Goal: Use online tool/utility: Utilize a website feature to perform a specific function

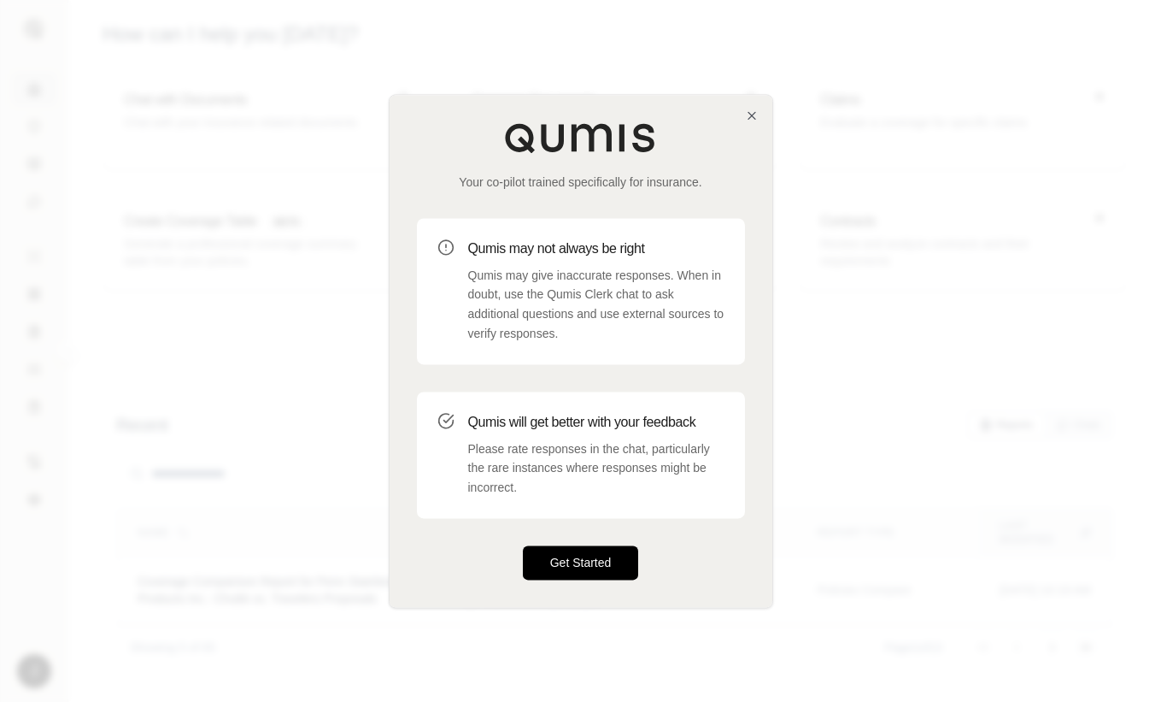
click at [595, 574] on button "Get Started" at bounding box center [581, 562] width 116 height 34
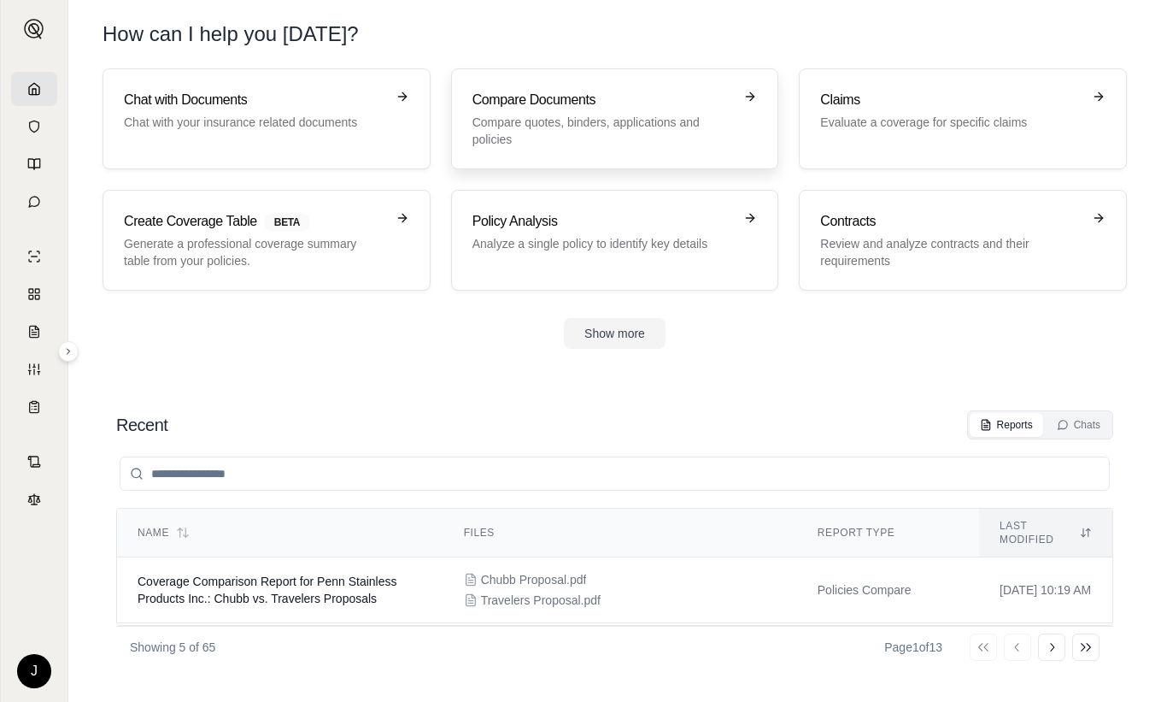
click at [602, 96] on h3 "Compare Documents" at bounding box center [604, 100] width 262 height 21
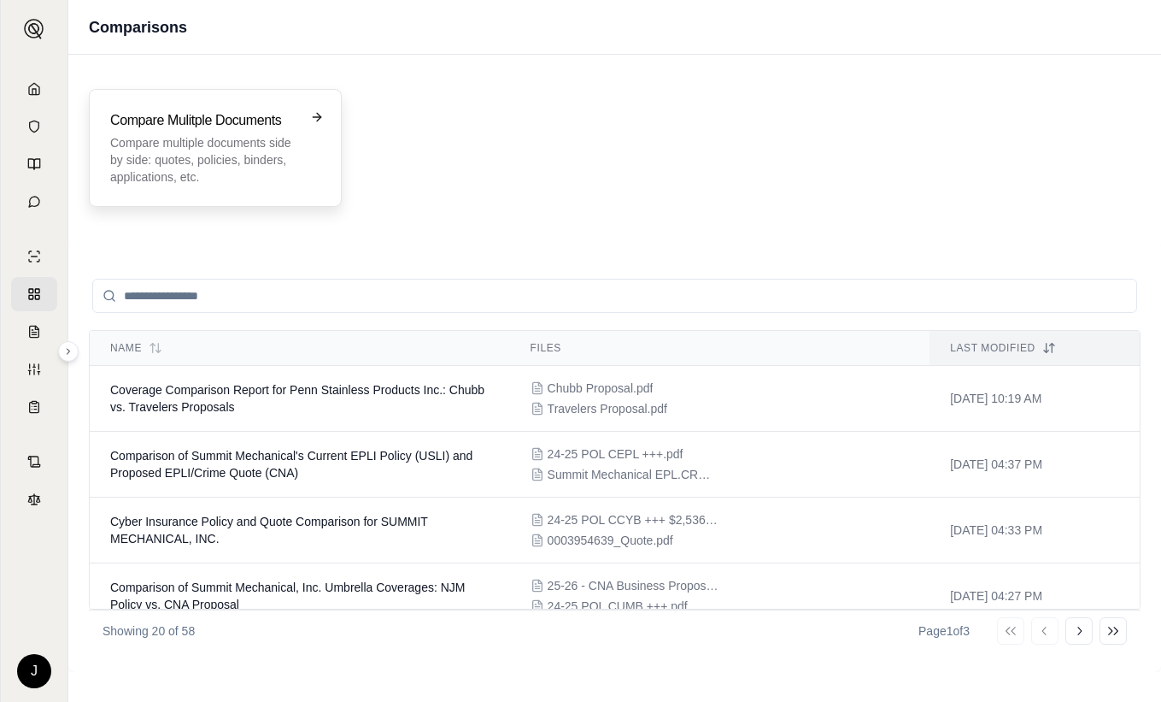
click at [255, 128] on h3 "Compare Mulitple Documents" at bounding box center [203, 120] width 186 height 21
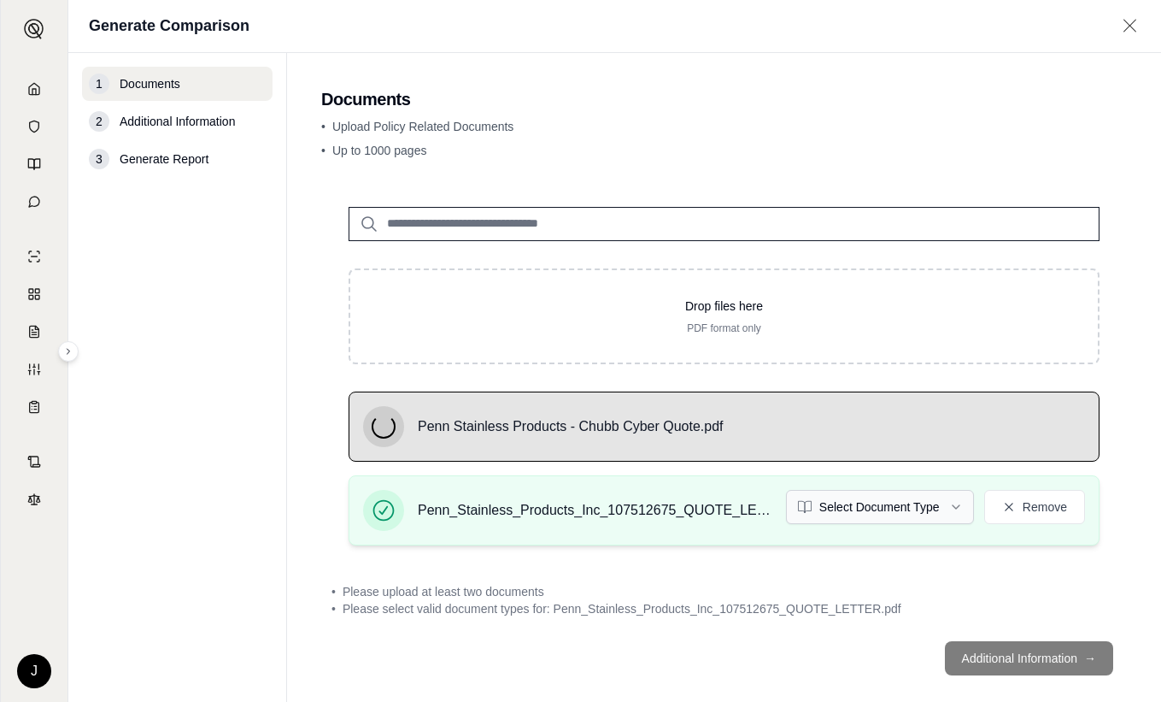
click at [871, 504] on html "J Generate Comparison 1 Documents 2 Additional Information 3 Generate Report Do…" at bounding box center [580, 351] width 1161 height 702
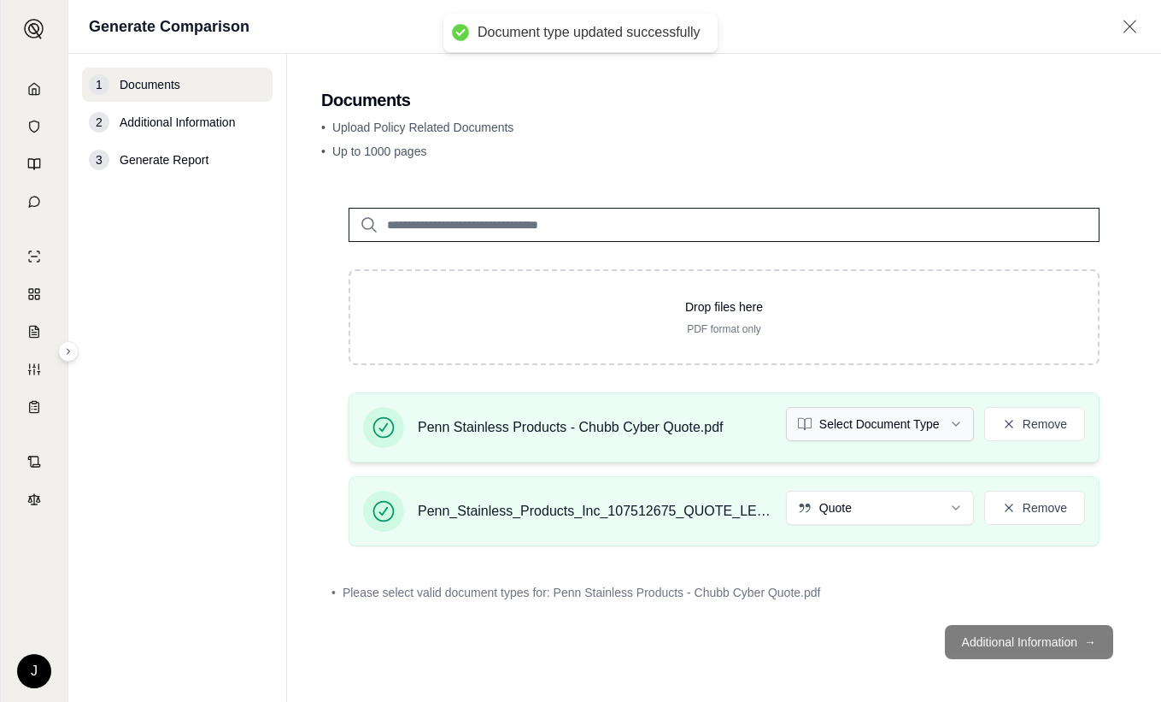
click at [865, 419] on html "Document type updated successfully J Generate Comparison 1 Documents 2 Addition…" at bounding box center [580, 351] width 1161 height 702
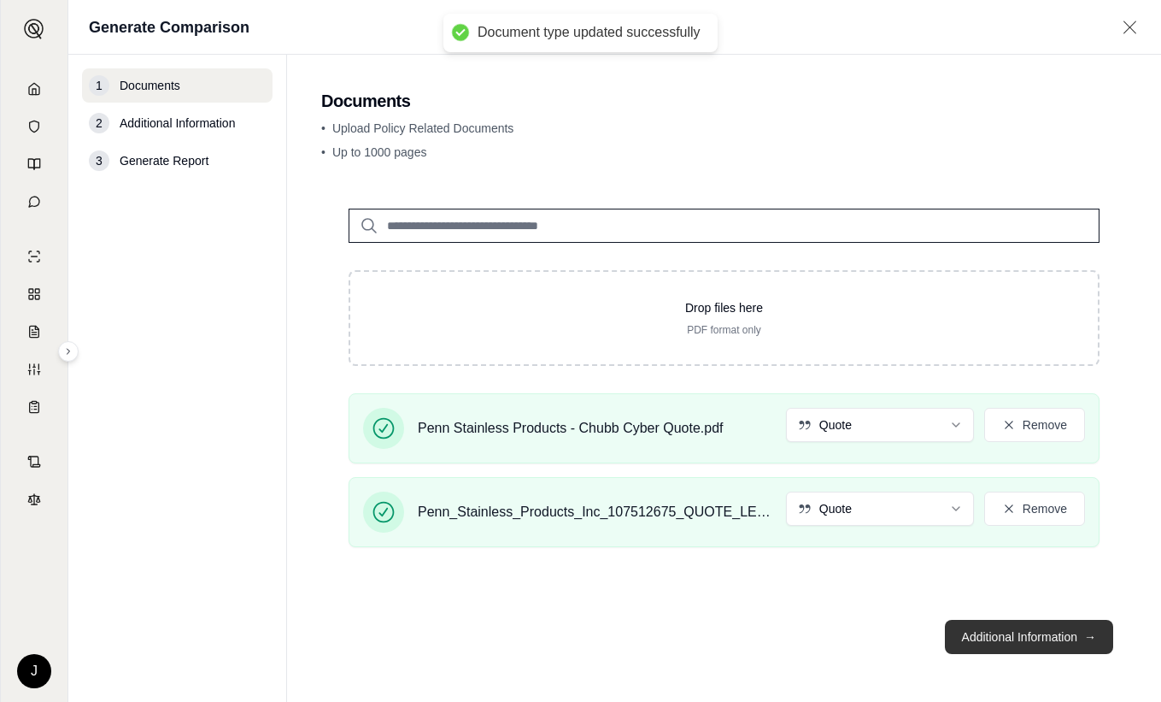
click at [990, 639] on button "Additional Information →" at bounding box center [1029, 637] width 168 height 34
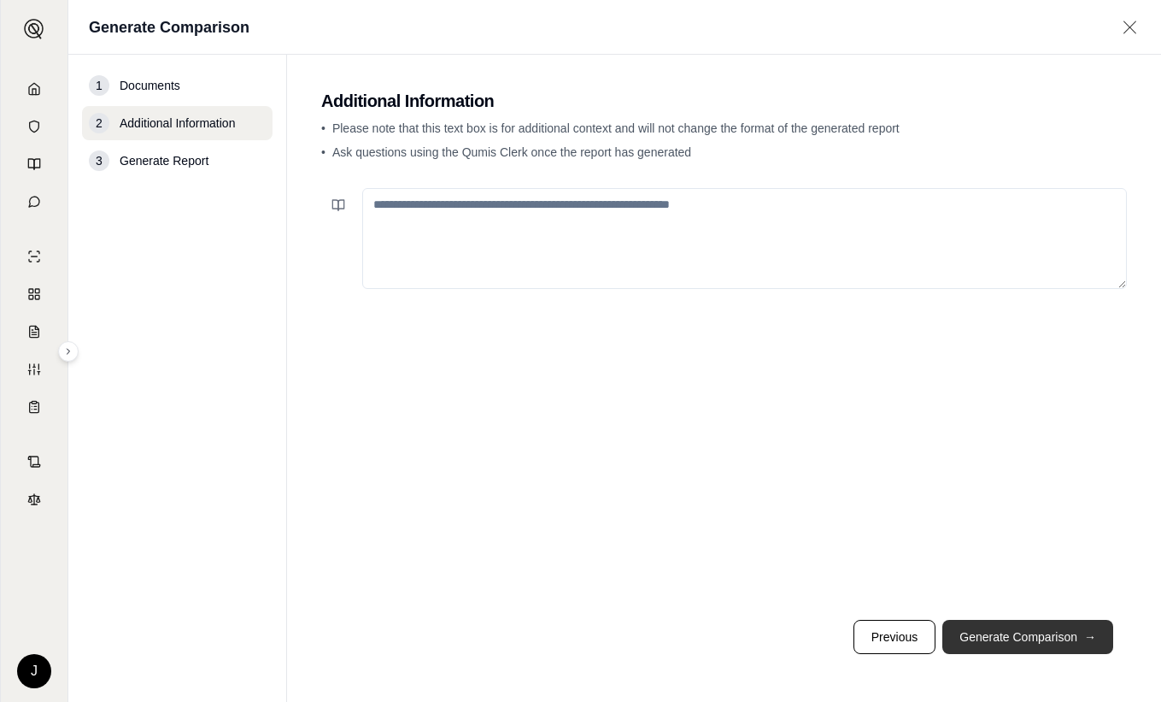
click at [1031, 642] on button "Generate Comparison →" at bounding box center [1028, 637] width 171 height 34
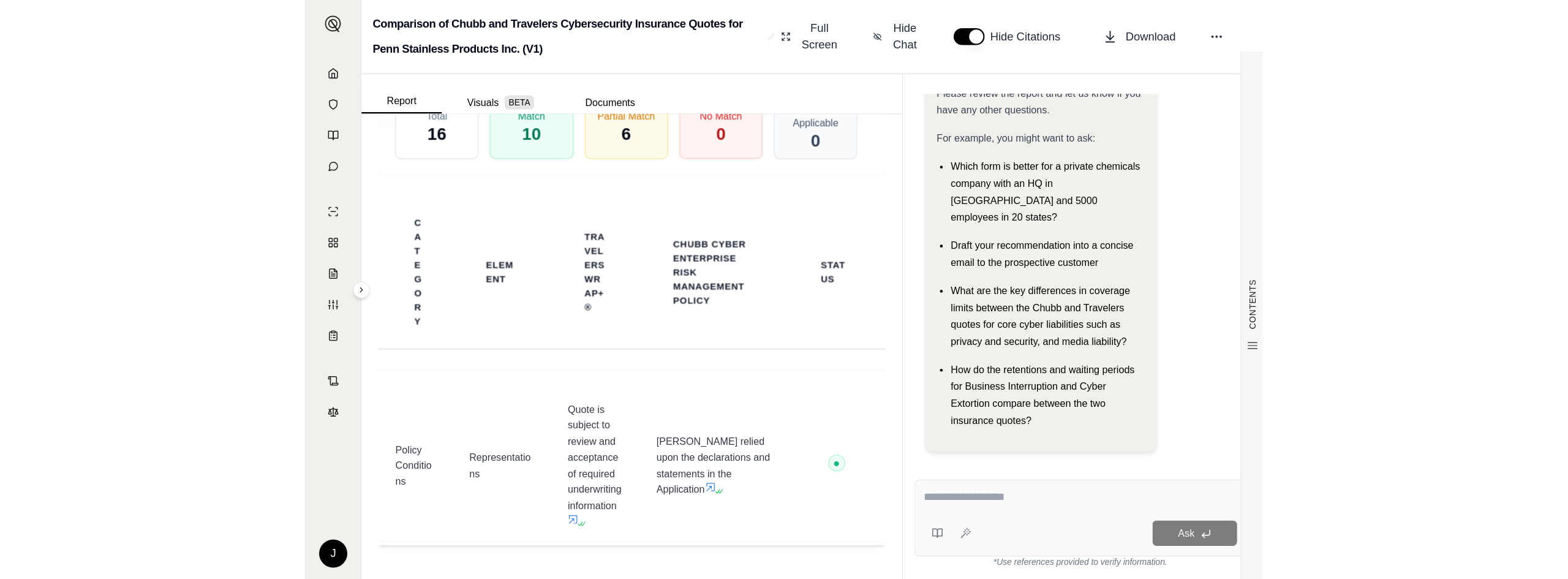
scroll to position [4008, 0]
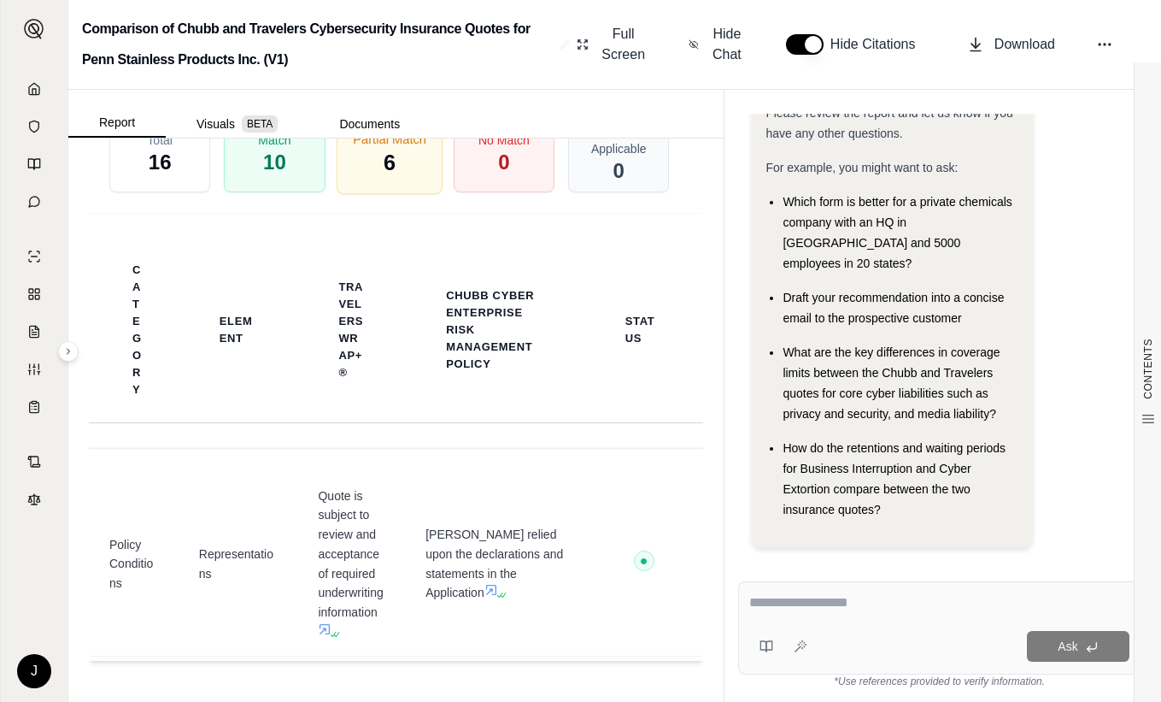
click at [391, 162] on div "Partial Match 6" at bounding box center [390, 153] width 106 height 81
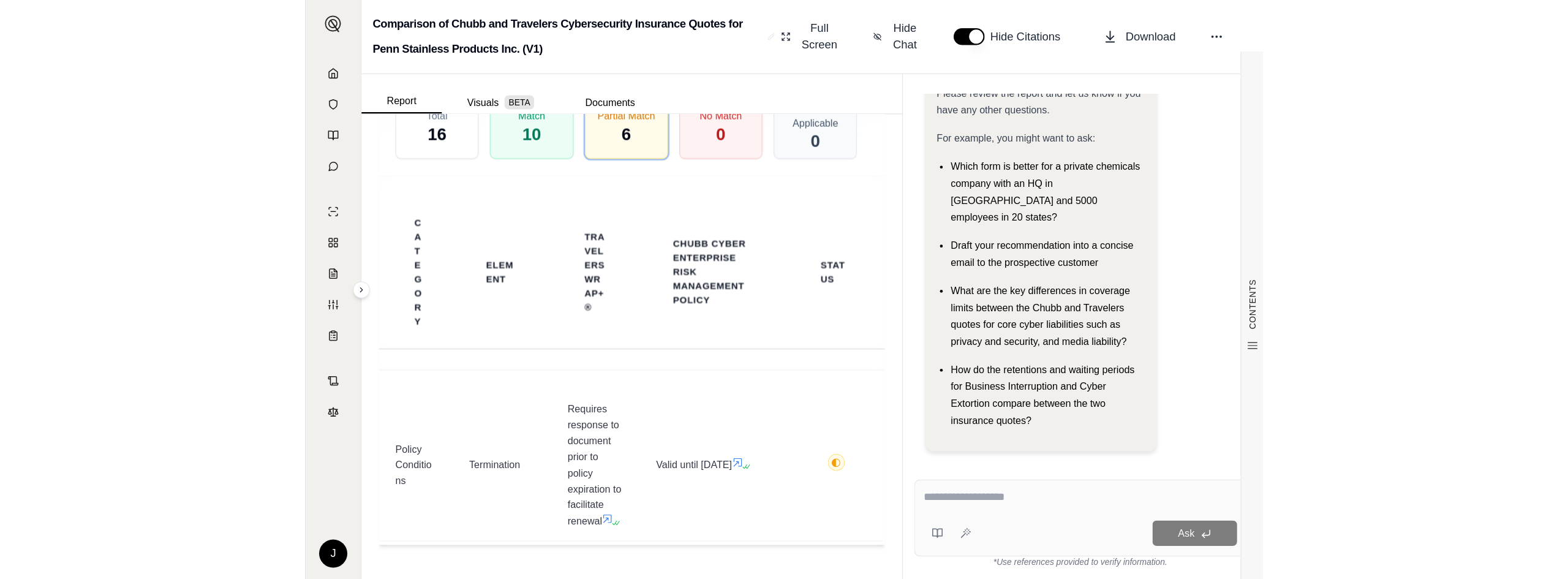
scroll to position [0, 0]
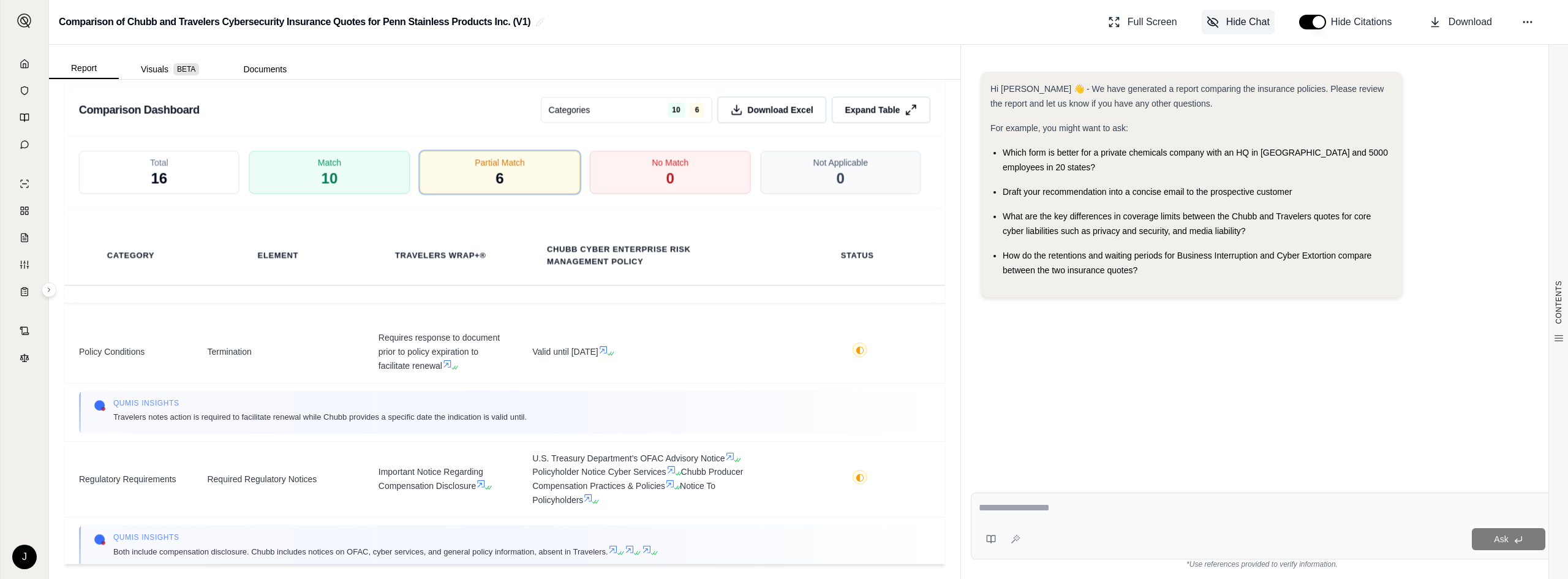
click at [832, 19] on span "Hide Chat" at bounding box center [1248, 22] width 44 height 15
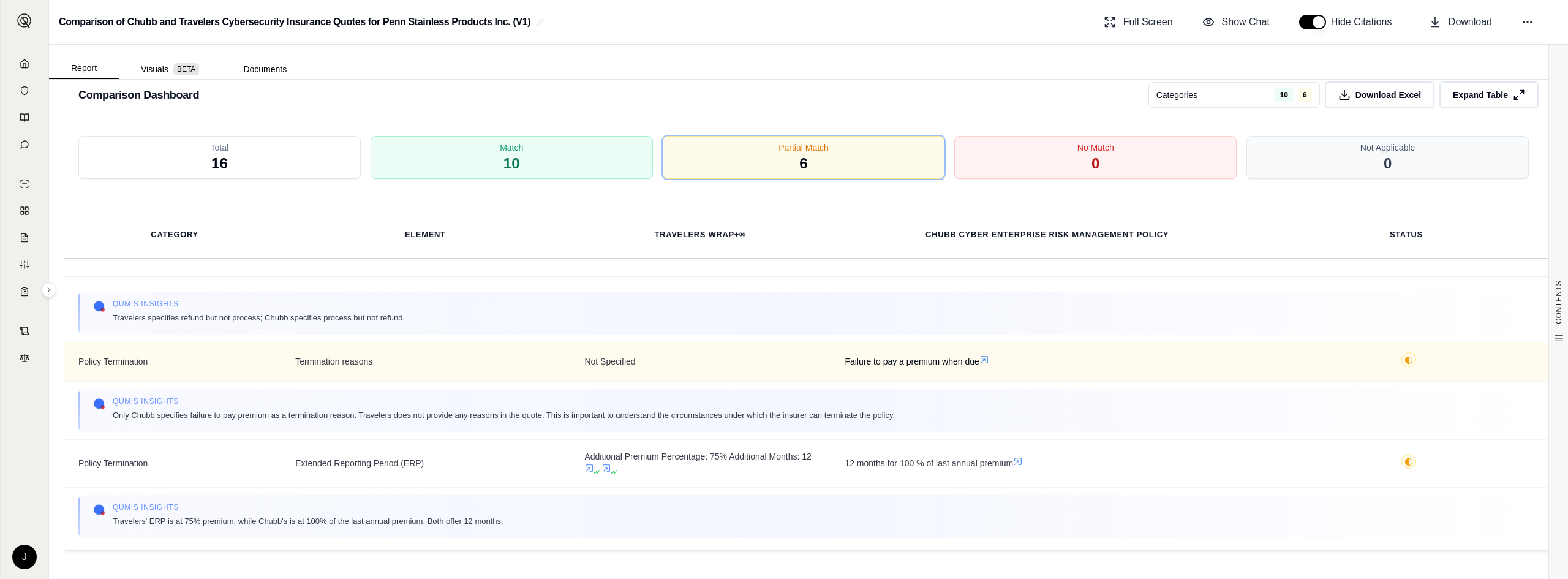
scroll to position [403, 0]
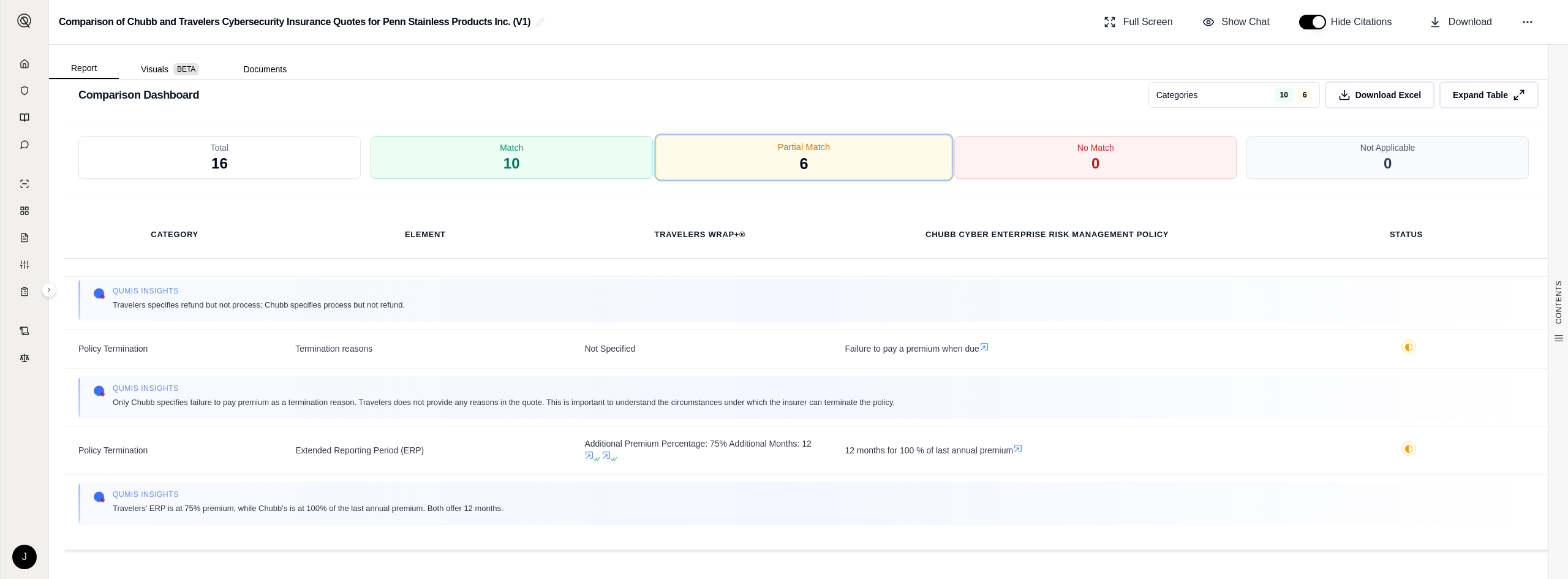
drag, startPoint x: 740, startPoint y: 167, endPoint x: 706, endPoint y: 168, distance: 34.0
click at [740, 166] on div "Partial Match 6" at bounding box center [803, 157] width 297 height 45
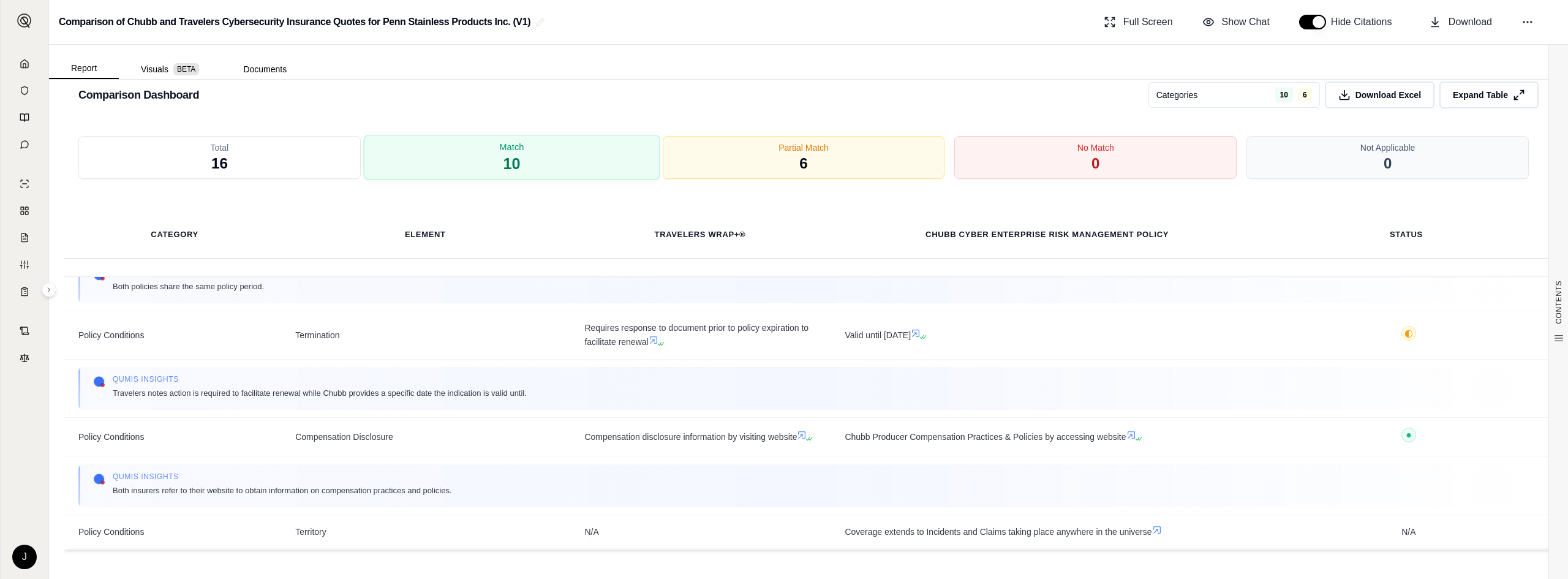
click at [563, 167] on div "Match 10" at bounding box center [512, 157] width 297 height 45
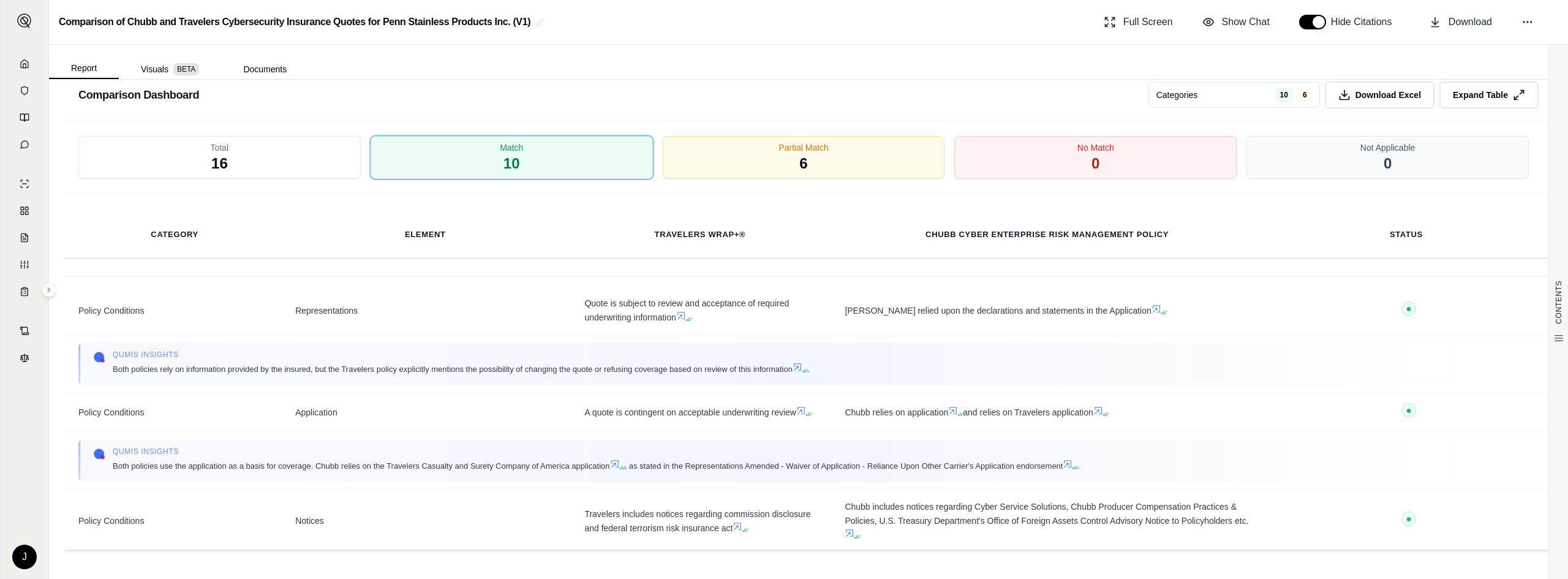
scroll to position [0, 0]
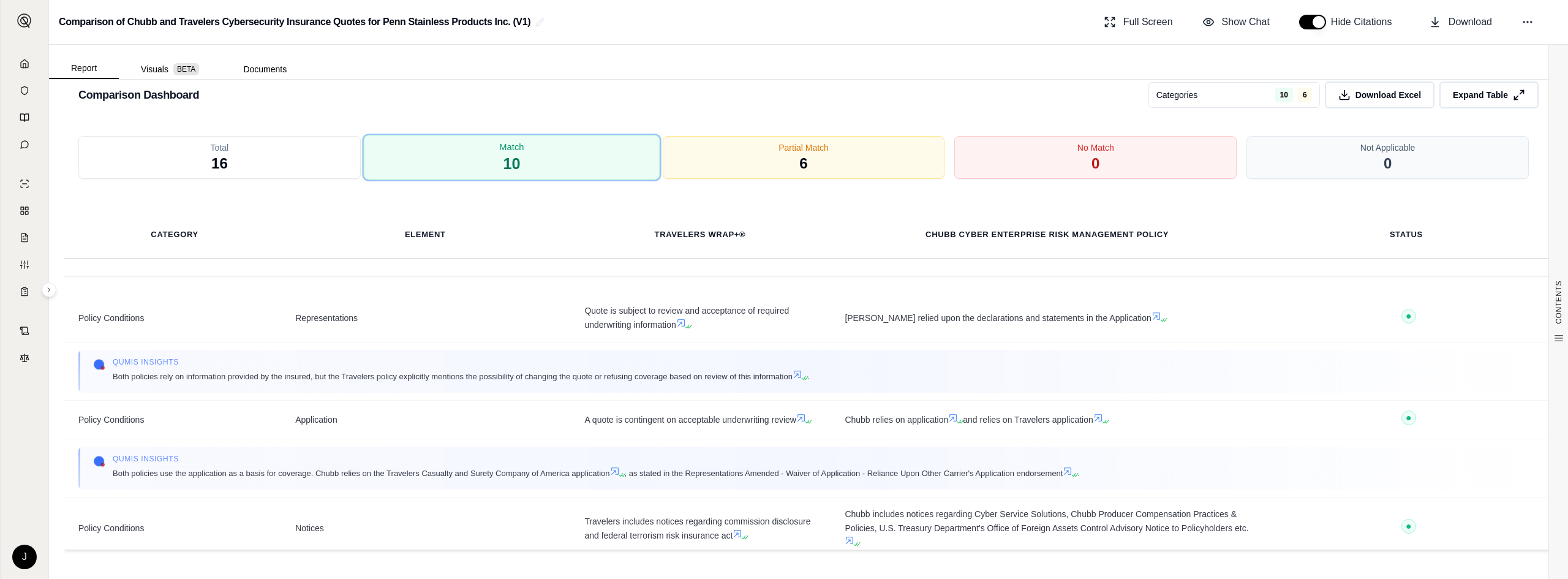
click at [514, 158] on span "10" at bounding box center [512, 164] width 17 height 21
click at [832, 19] on button "Show Chat" at bounding box center [1236, 22] width 77 height 24
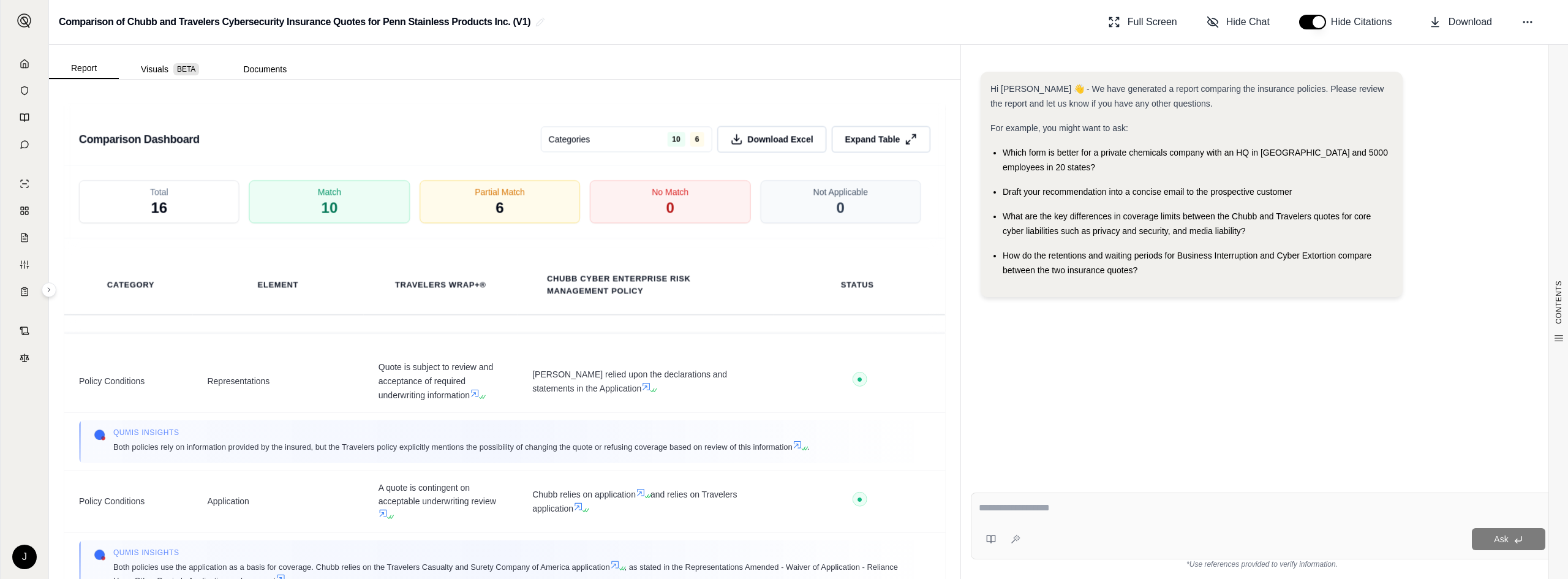
scroll to position [2722, 0]
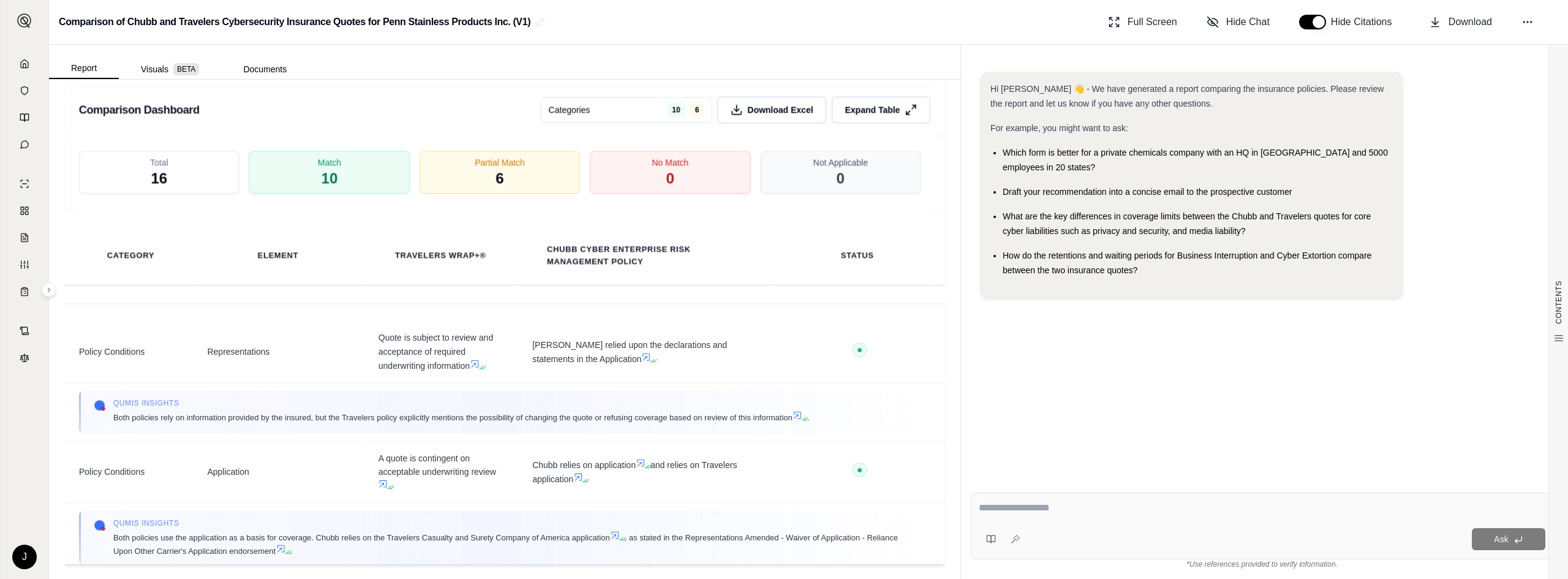
click at [832, 502] on div at bounding box center [1262, 509] width 567 height 19
click at [832, 502] on textarea at bounding box center [1262, 507] width 567 height 15
click at [832, 502] on textarea "**********" at bounding box center [1262, 507] width 567 height 15
type textarea "**********"
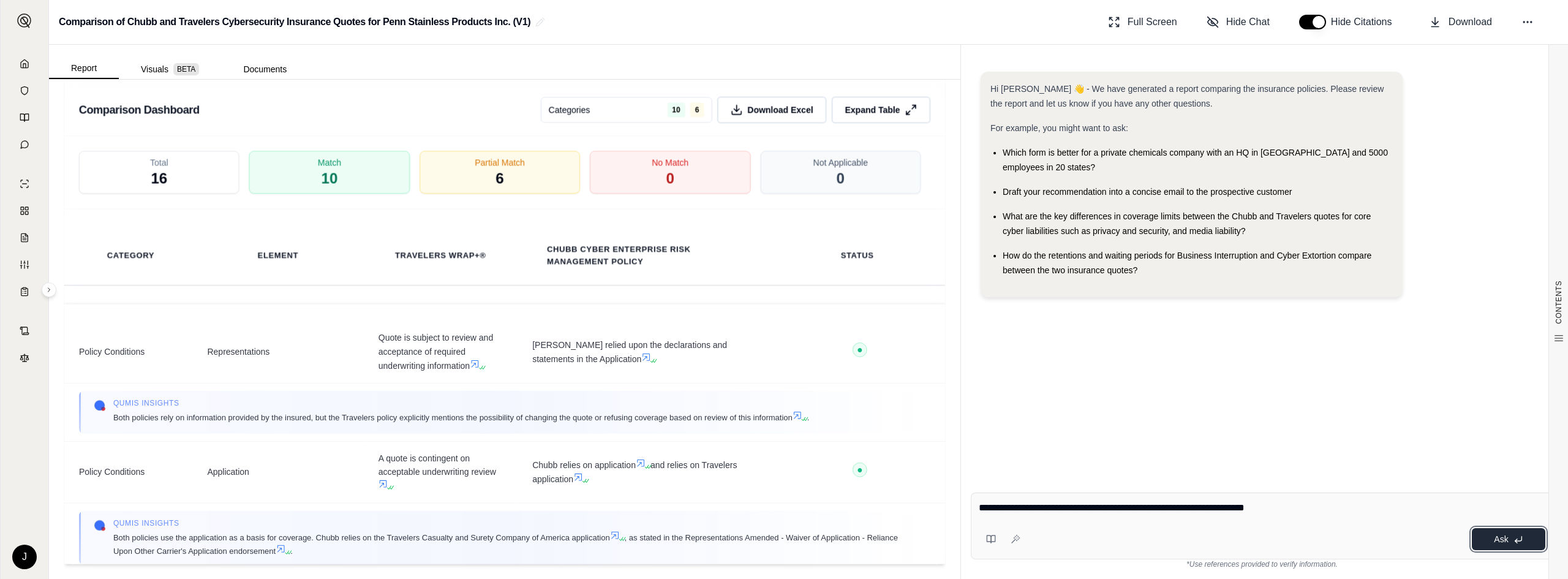
click at [832, 502] on button "Ask" at bounding box center [1509, 539] width 74 height 22
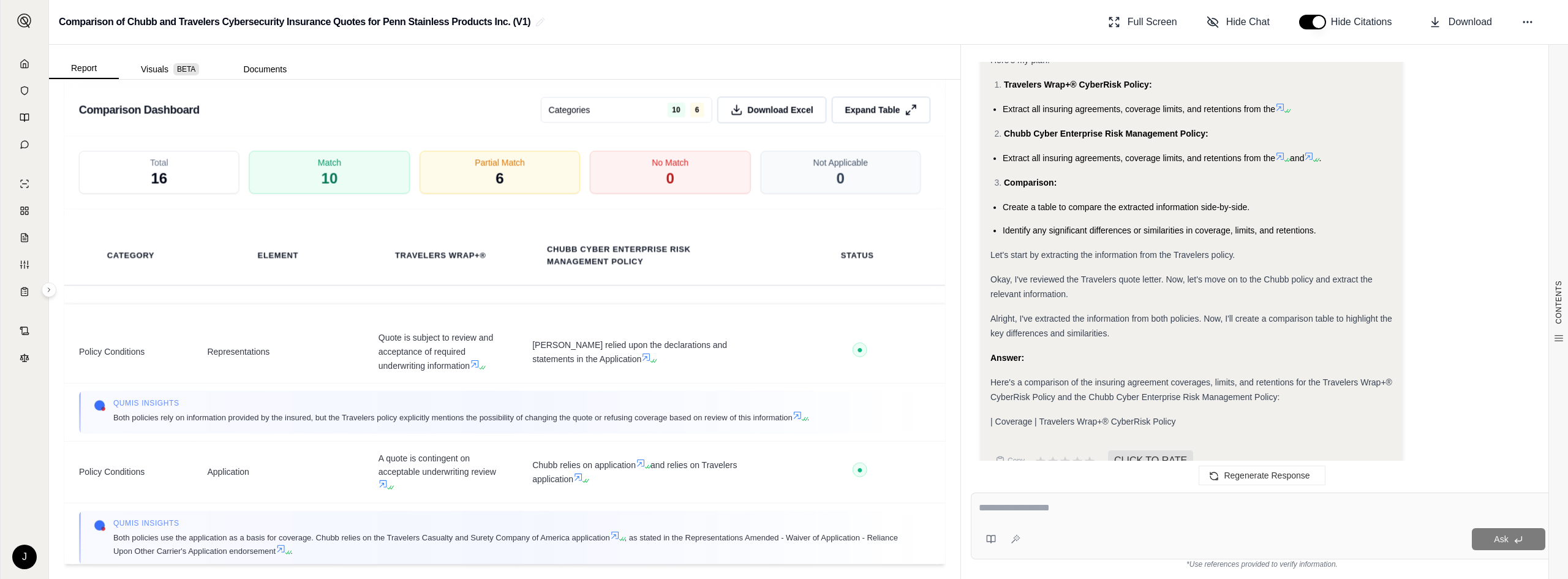
scroll to position [418, 0]
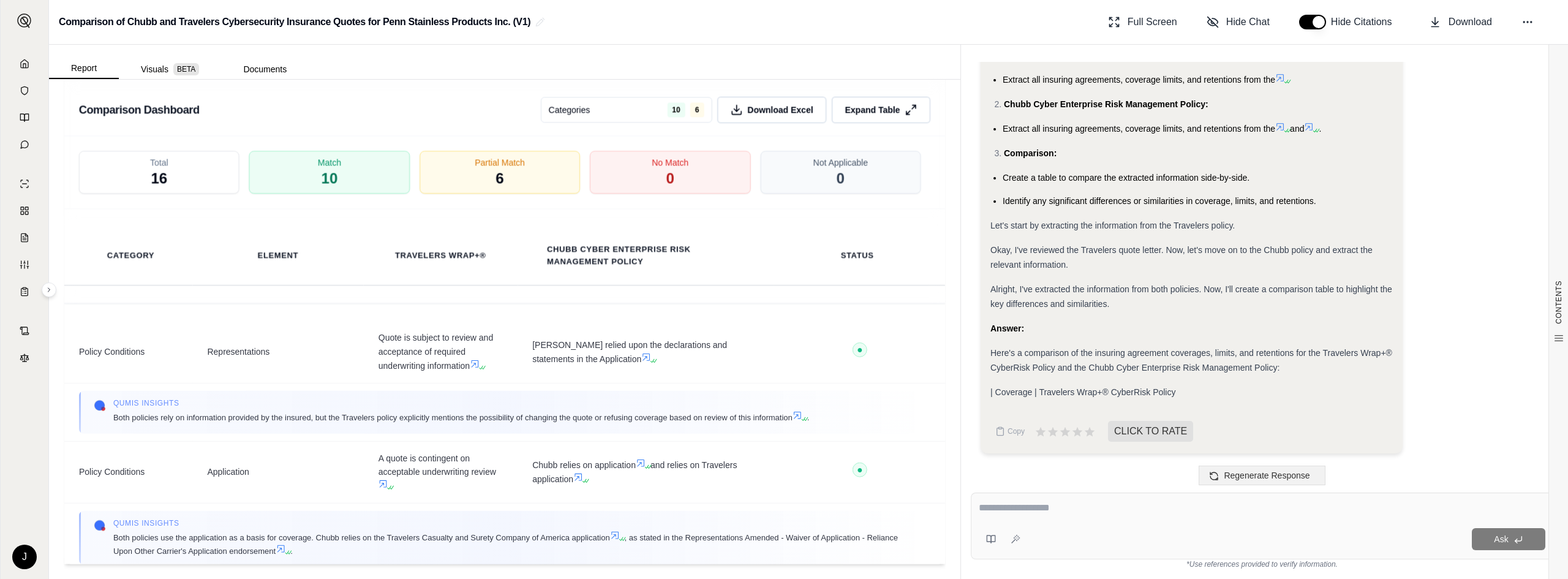
click at [832, 474] on span "Regenerate Response" at bounding box center [1266, 475] width 86 height 10
click at [832, 471] on span "Regenerate Response" at bounding box center [1266, 475] width 86 height 10
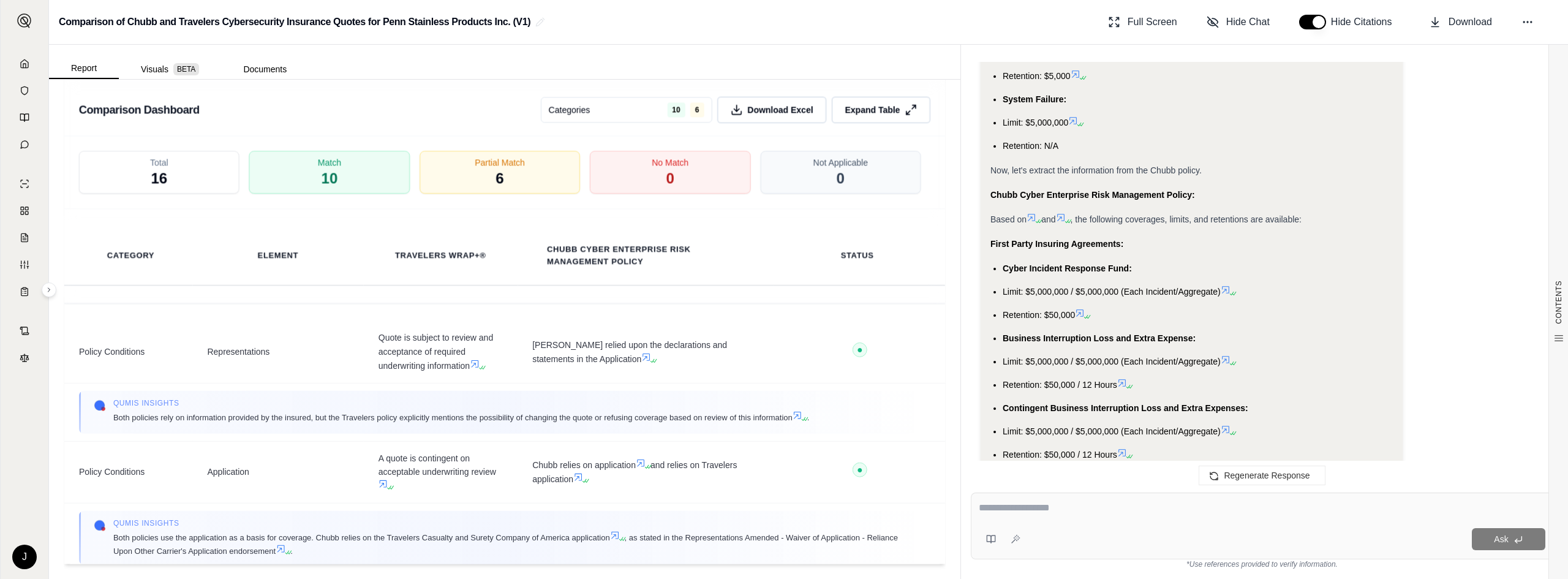
scroll to position [2153, 0]
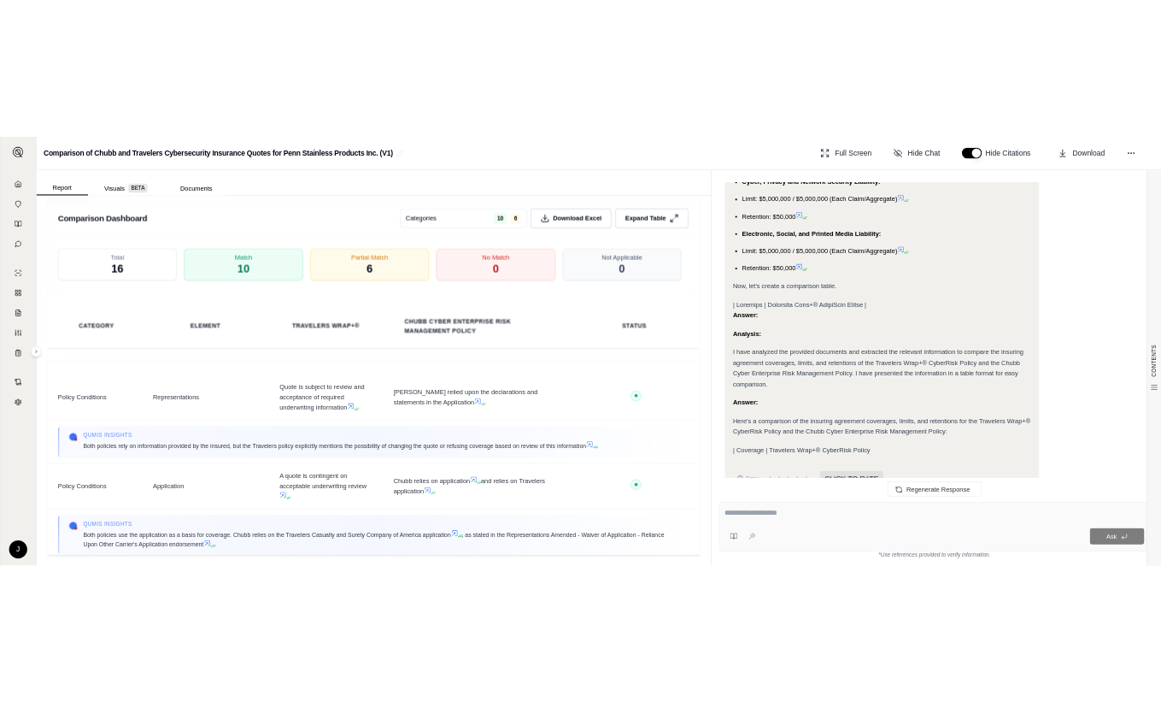
scroll to position [3773, 0]
